Goal: Transaction & Acquisition: Purchase product/service

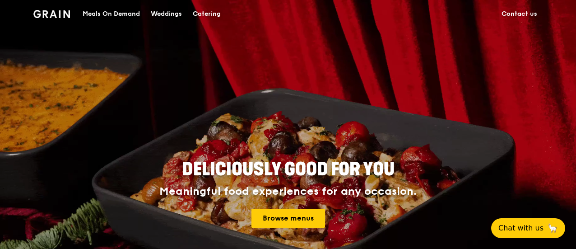
click at [208, 15] on div "Catering" at bounding box center [207, 13] width 28 height 27
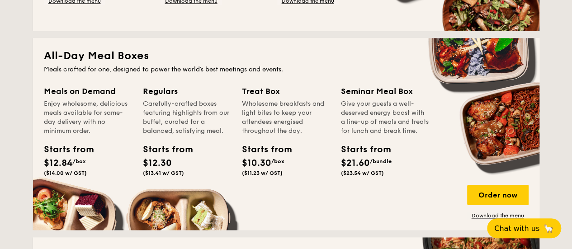
scroll to position [571, 0]
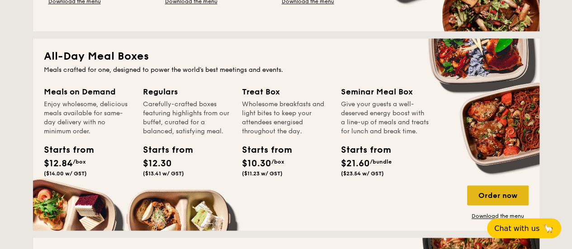
click at [469, 192] on div "Order now" at bounding box center [497, 195] width 61 height 20
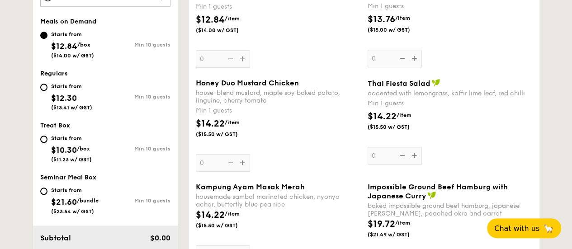
scroll to position [337, 0]
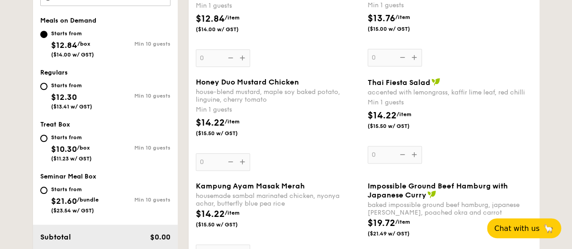
click at [105, 140] on div "Starts from $10.30 /box ($11.23 w/ GST) Min 10 guests" at bounding box center [105, 147] width 130 height 30
click at [76, 142] on div "Starts from $10.30 /box ($11.23 w/ GST)" at bounding box center [71, 147] width 41 height 30
click at [47, 142] on input "Starts from $10.30 /box ($11.23 w/ GST) Min 10 guests" at bounding box center [43, 138] width 7 height 7
radio input "true"
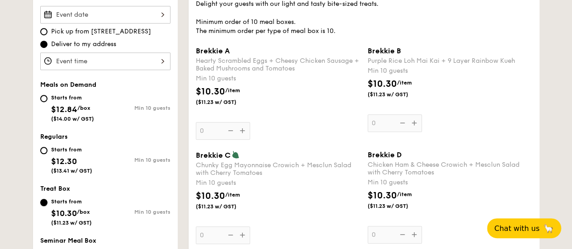
scroll to position [273, 0]
click at [240, 132] on div "Brekkie A Hearty Scrambled Eggs + Cheesy Chicken Sausage + Baked Mushrooms and …" at bounding box center [278, 92] width 164 height 93
click at [240, 132] on input "0" at bounding box center [223, 131] width 54 height 18
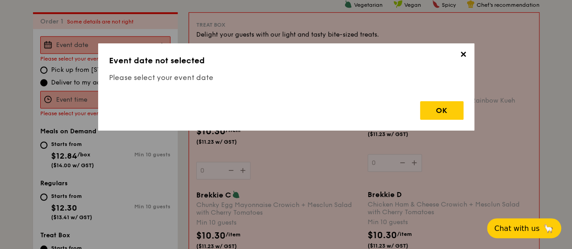
scroll to position [241, 0]
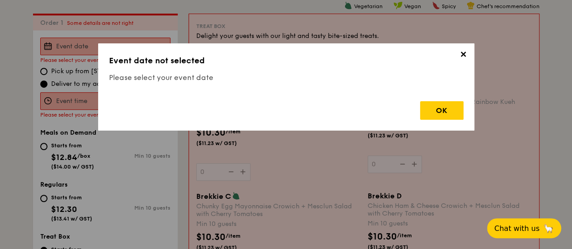
click at [460, 55] on span "✕" at bounding box center [463, 56] width 13 height 13
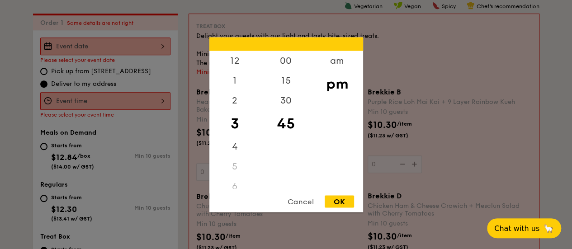
click at [76, 98] on div "12 1 2 3 4 5 6 7 8 9 10 11 00 15 30 45 am pm Cancel OK" at bounding box center [105, 101] width 130 height 18
click at [106, 44] on div at bounding box center [286, 124] width 572 height 249
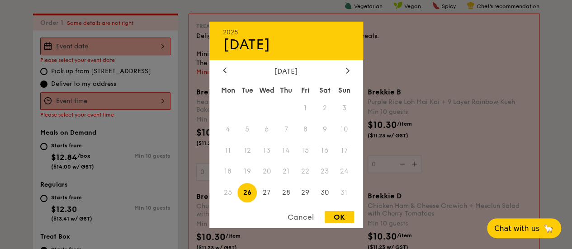
click at [100, 44] on div "2025 Aug 26 August 2025 Mon Tue Wed Thu Fri Sat Sun 1 2 3 4 5 6 7 8 9 10 11 12 …" at bounding box center [105, 46] width 130 height 18
click at [290, 193] on span "28" at bounding box center [285, 192] width 19 height 19
click at [333, 219] on div "OK" at bounding box center [338, 217] width 29 height 12
type input "Aug 28, 2025"
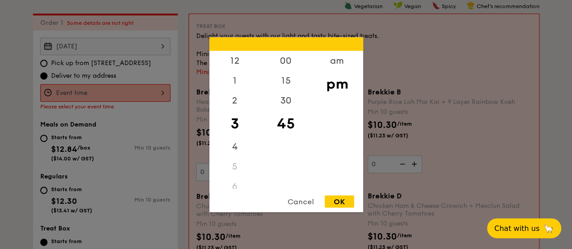
click at [110, 91] on div "12 1 2 3 4 5 6 7 8 9 10 11 00 15 30 45 am pm Cancel OK" at bounding box center [105, 93] width 130 height 18
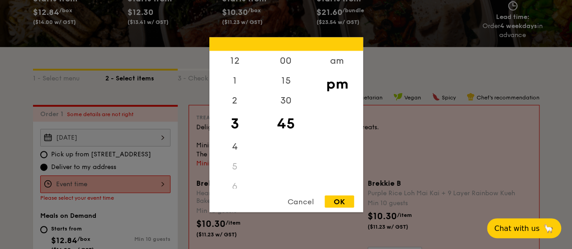
scroll to position [149, 0]
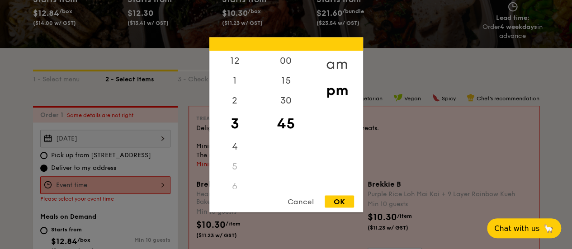
click at [335, 64] on div "am" at bounding box center [336, 64] width 51 height 26
click at [231, 163] on div "10" at bounding box center [234, 162] width 51 height 26
click at [238, 134] on div "9" at bounding box center [234, 142] width 51 height 26
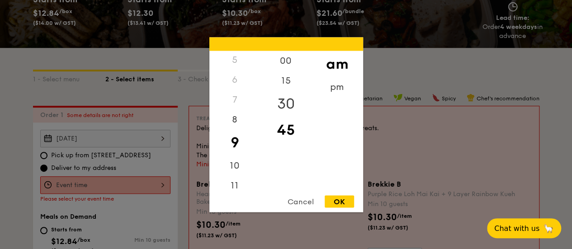
click at [283, 108] on div "30" at bounding box center [285, 103] width 51 height 26
click at [333, 197] on div "OK" at bounding box center [338, 201] width 29 height 12
type input "9:30AM"
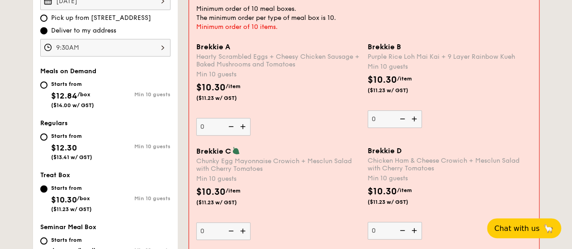
scroll to position [287, 0]
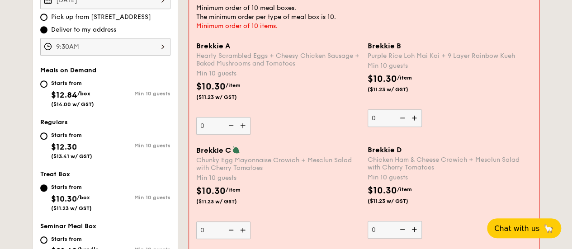
click at [411, 118] on img at bounding box center [415, 117] width 14 height 17
click at [411, 118] on input "0" at bounding box center [394, 118] width 54 height 18
type input "10"
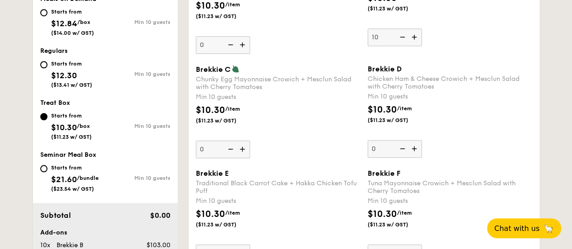
scroll to position [360, 0]
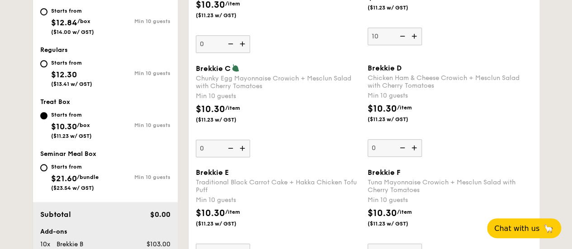
click at [241, 148] on img at bounding box center [243, 148] width 14 height 17
click at [241, 148] on input "0" at bounding box center [223, 149] width 54 height 18
type input "10"
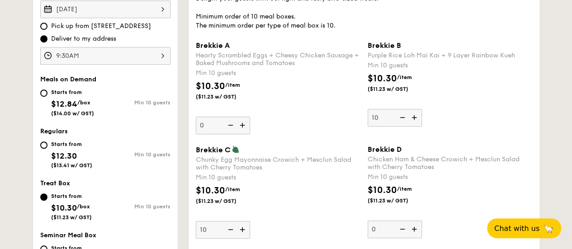
scroll to position [274, 0]
